Goal: Transaction & Acquisition: Purchase product/service

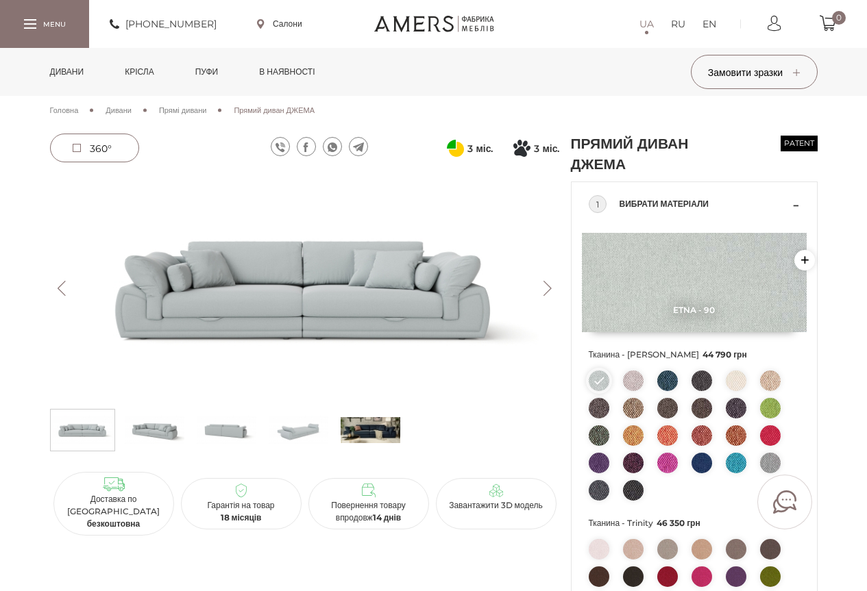
click at [363, 422] on img at bounding box center [370, 430] width 60 height 34
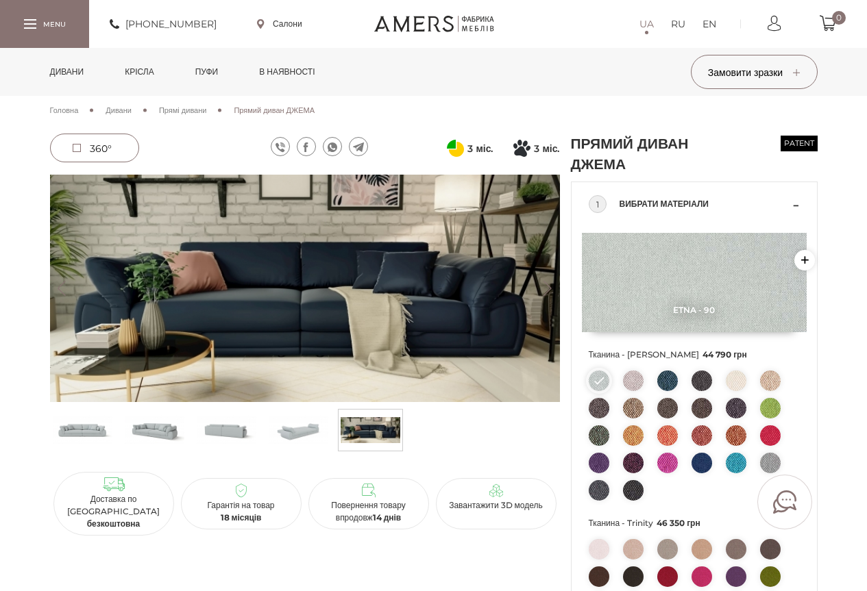
click at [301, 428] on img at bounding box center [299, 430] width 60 height 34
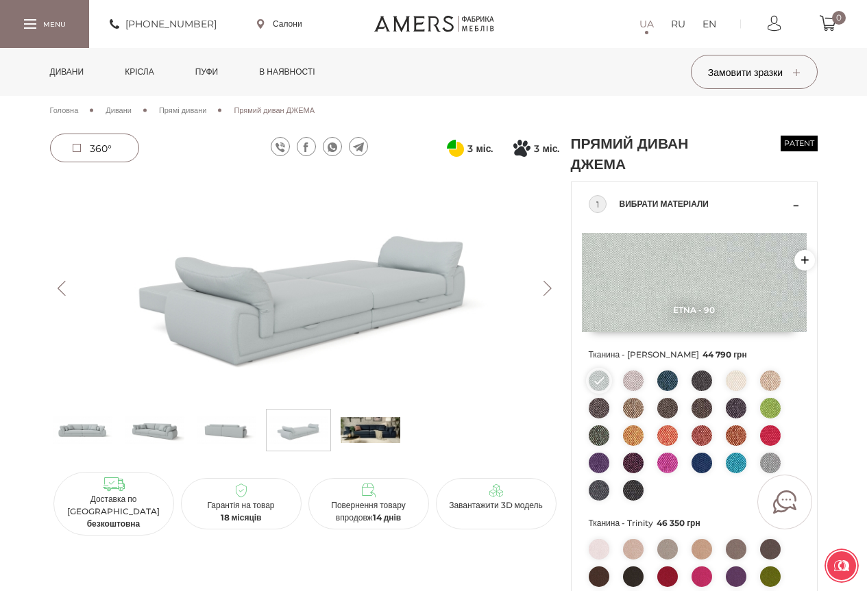
click at [368, 427] on img at bounding box center [370, 430] width 60 height 34
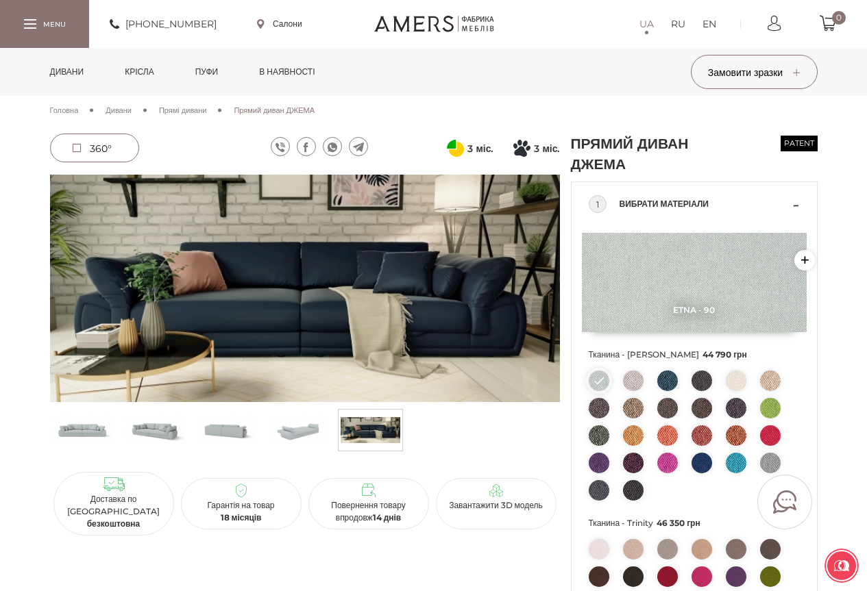
click at [284, 427] on img at bounding box center [299, 430] width 60 height 34
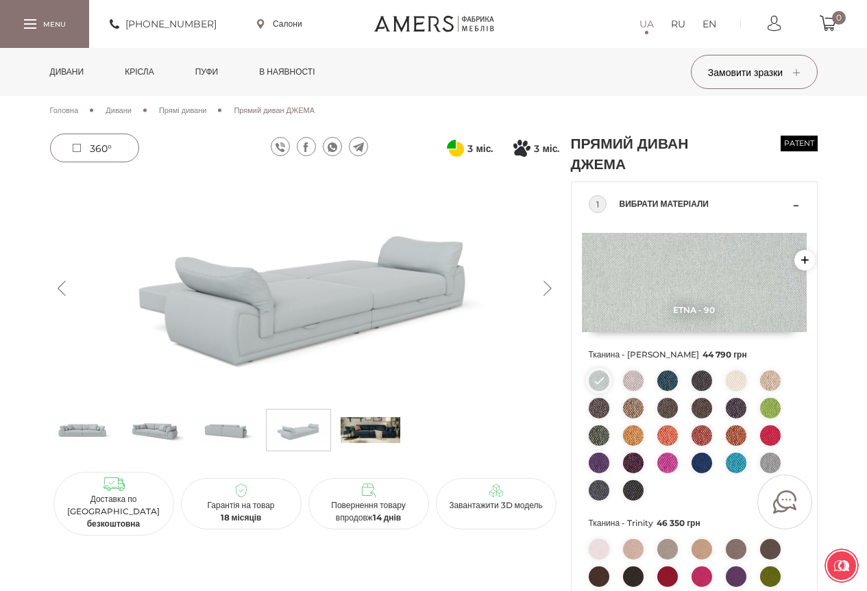
click at [242, 427] on img at bounding box center [227, 430] width 60 height 34
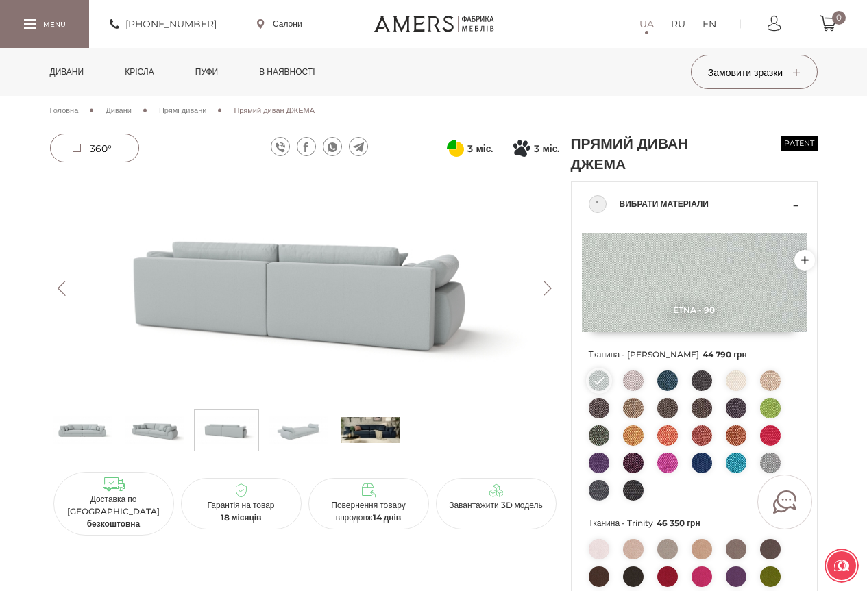
click at [175, 430] on img at bounding box center [155, 430] width 60 height 34
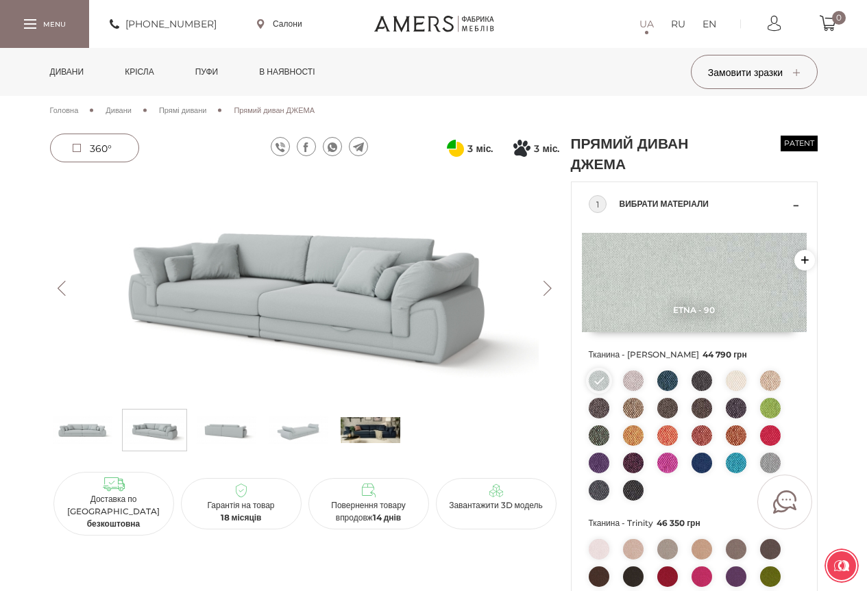
click at [91, 431] on img at bounding box center [83, 430] width 60 height 34
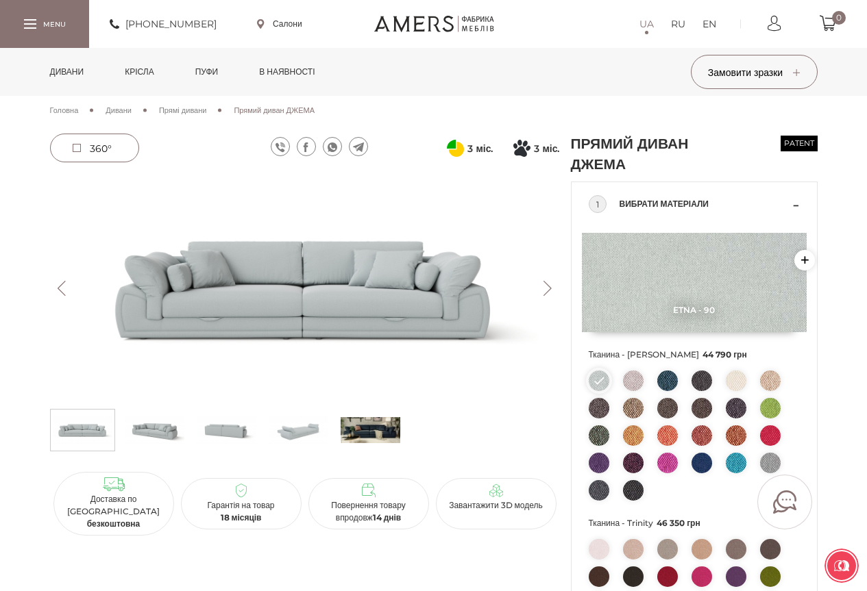
click at [364, 430] on img at bounding box center [370, 430] width 60 height 34
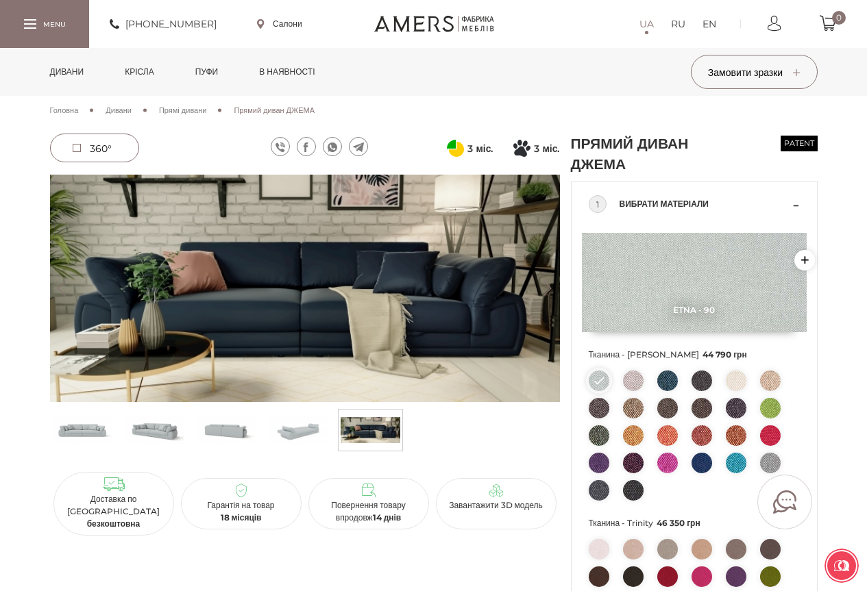
click at [313, 429] on img at bounding box center [299, 430] width 60 height 34
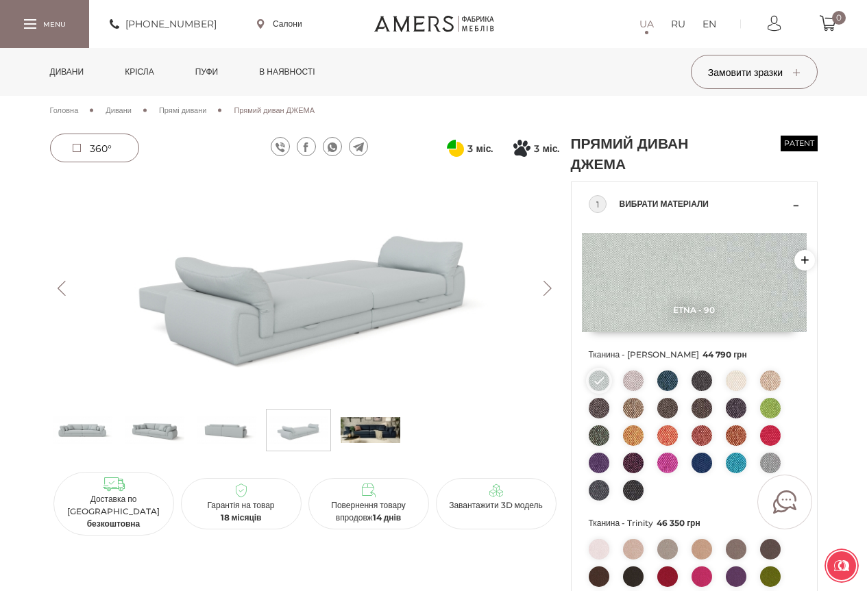
click at [382, 428] on img at bounding box center [370, 430] width 60 height 34
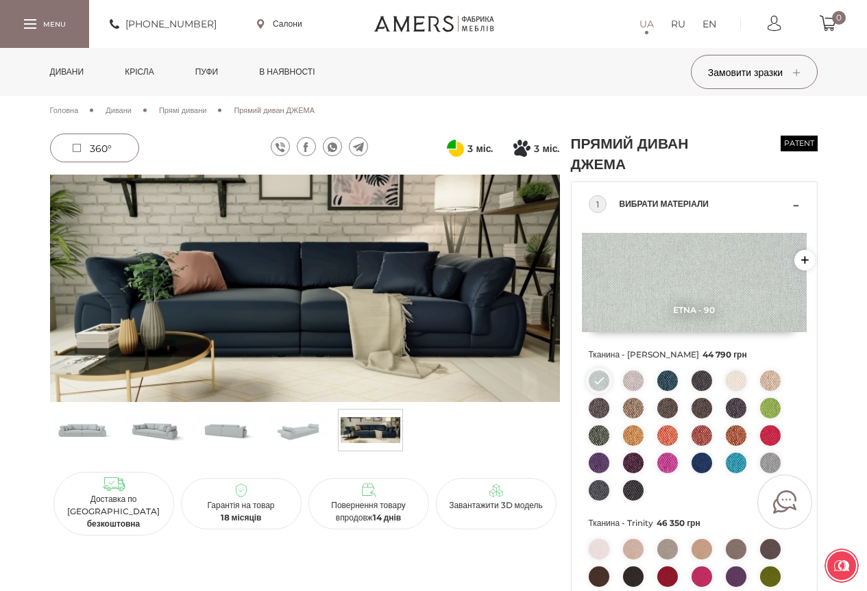
click at [303, 428] on img at bounding box center [299, 430] width 60 height 34
